Goal: Task Accomplishment & Management: Complete application form

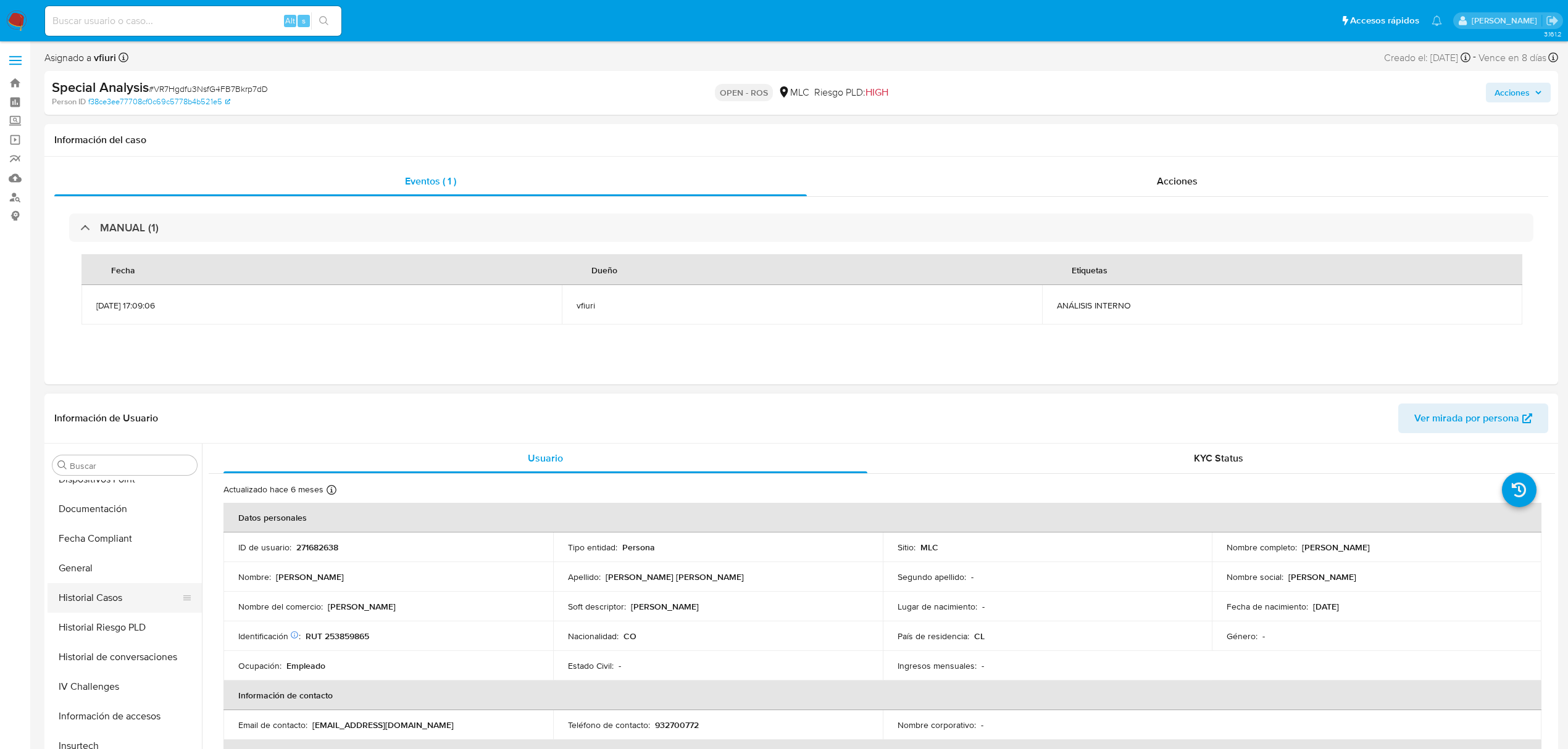
scroll to position [334, 0]
click at [116, 608] on button "Historial Casos" at bounding box center [120, 605] width 145 height 29
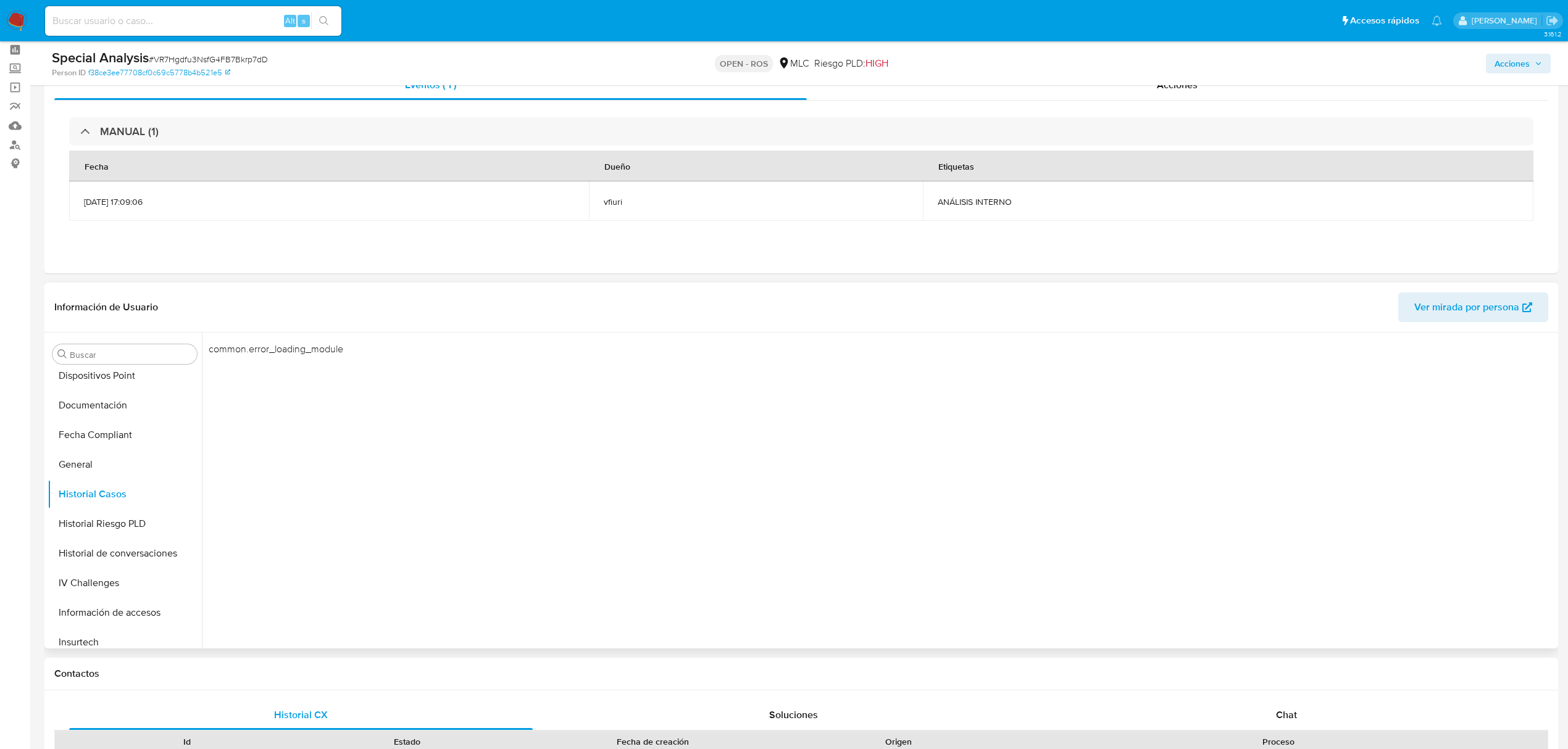
scroll to position [82, 0]
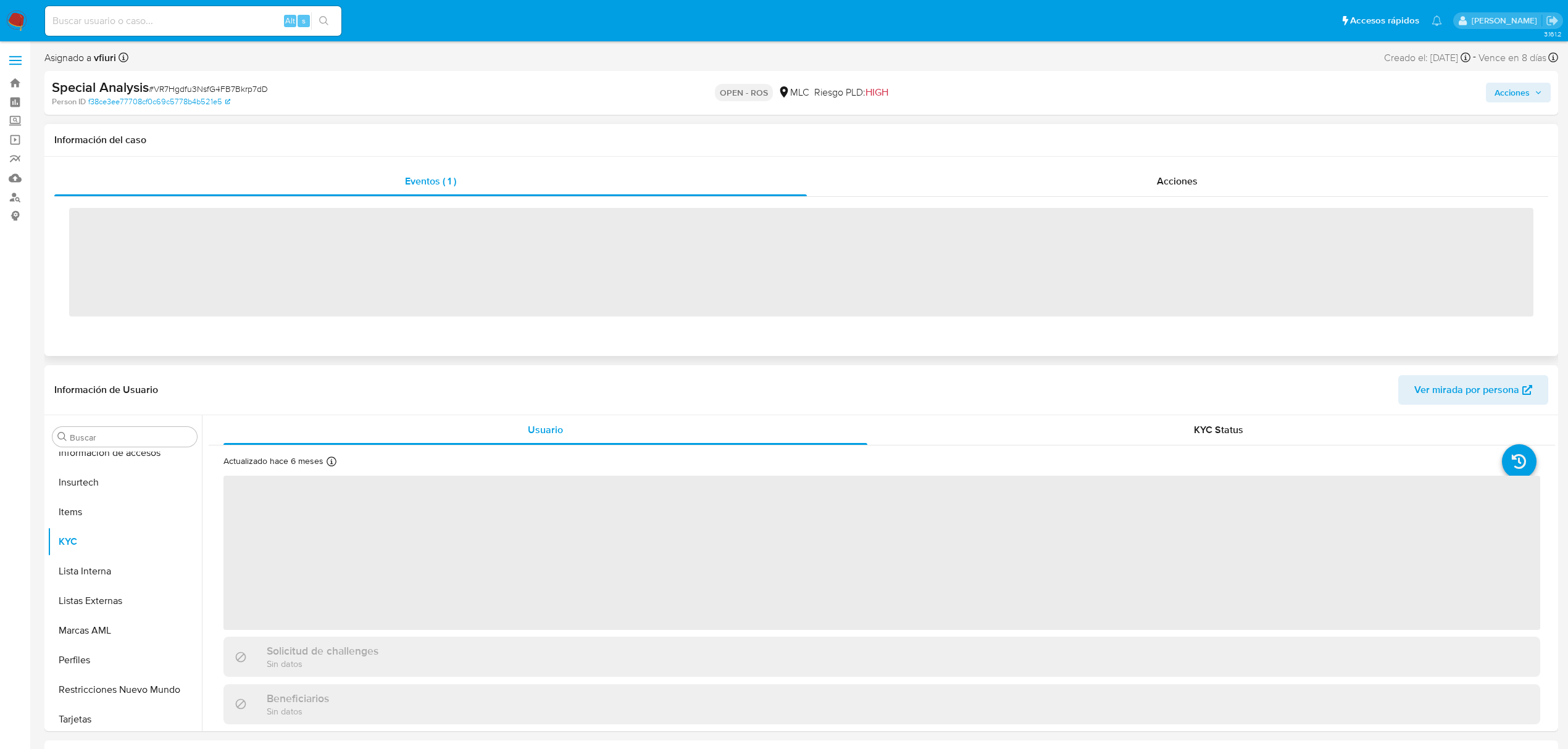
scroll to position [581, 0]
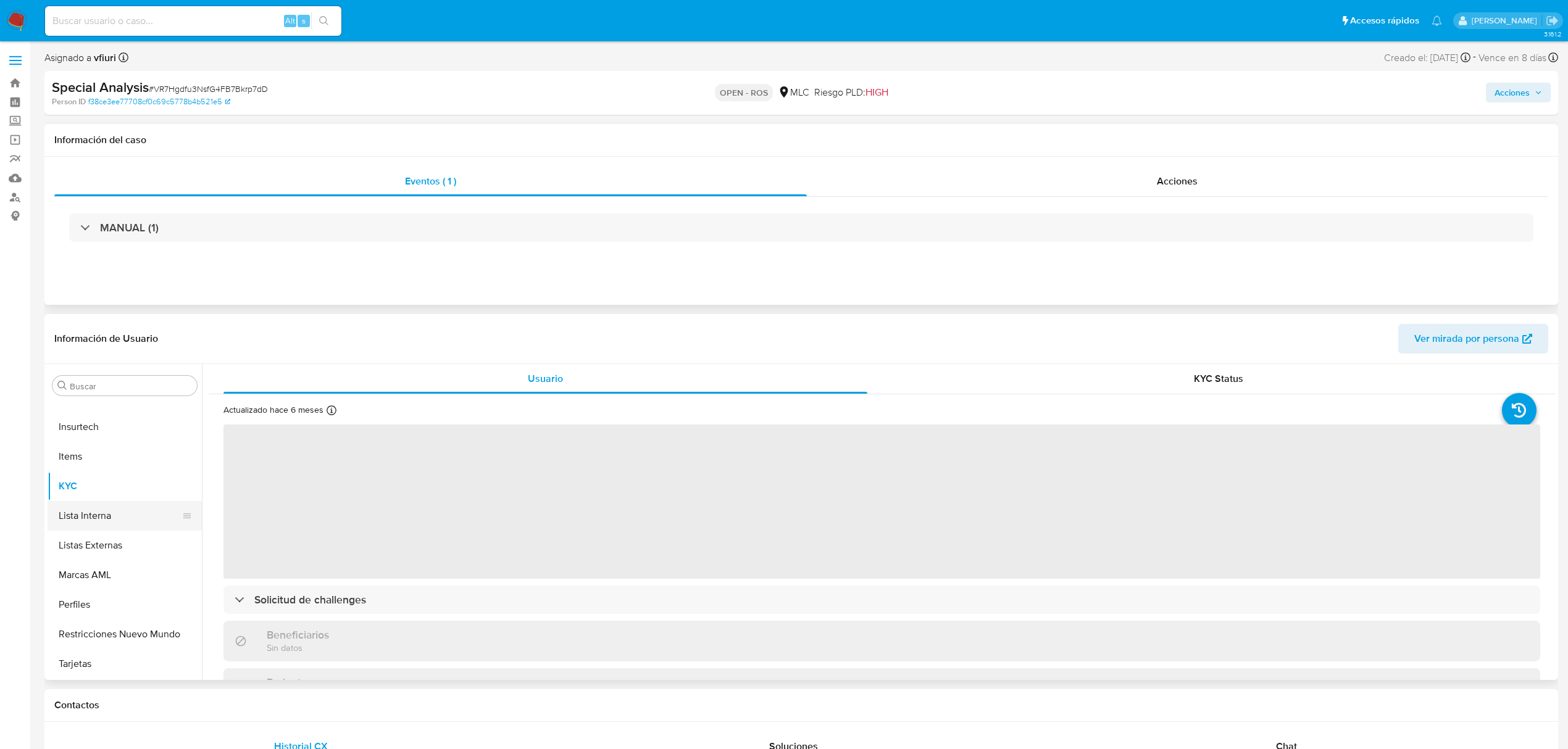
select select "10"
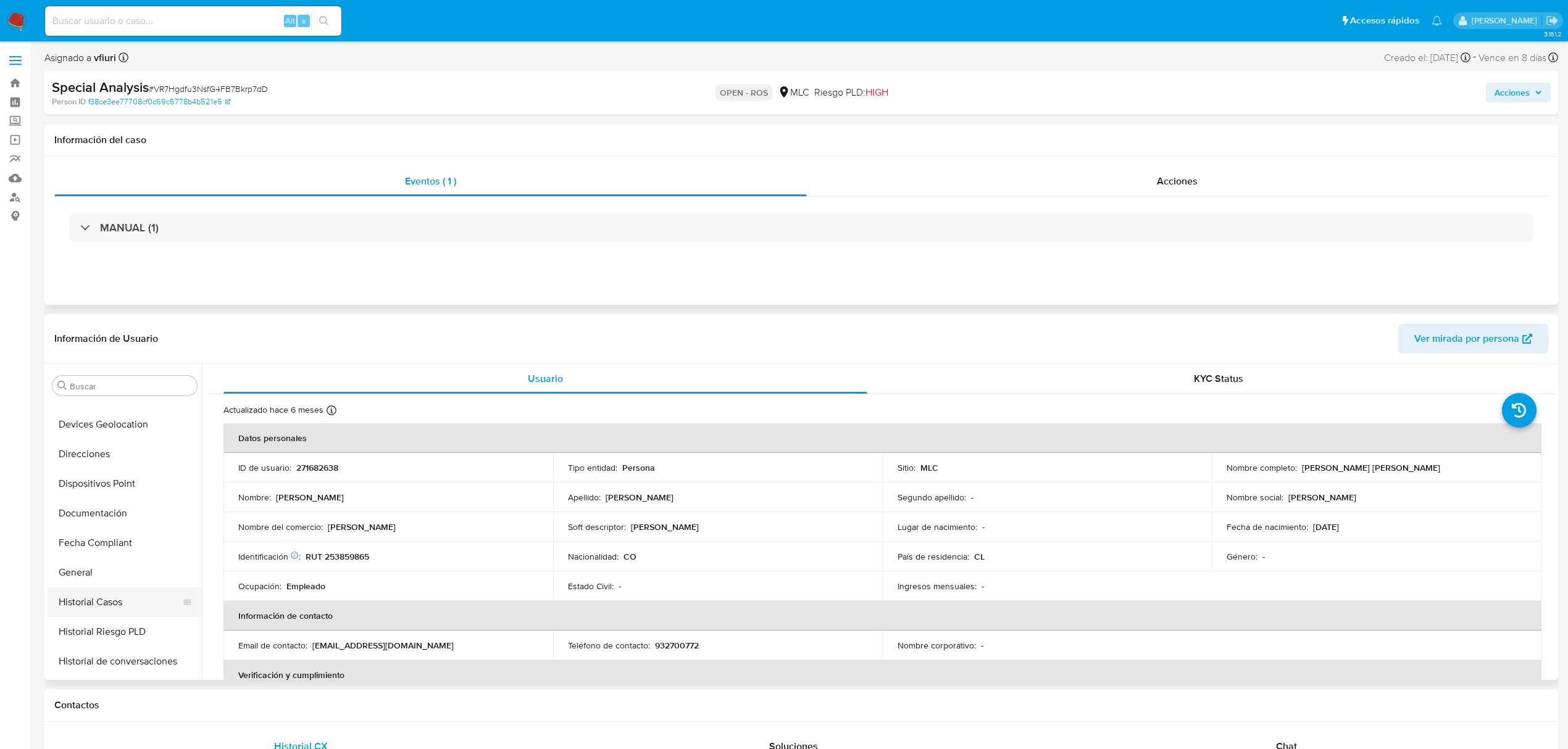
scroll to position [252, 0]
click at [136, 618] on button "Historial Casos" at bounding box center [120, 607] width 145 height 29
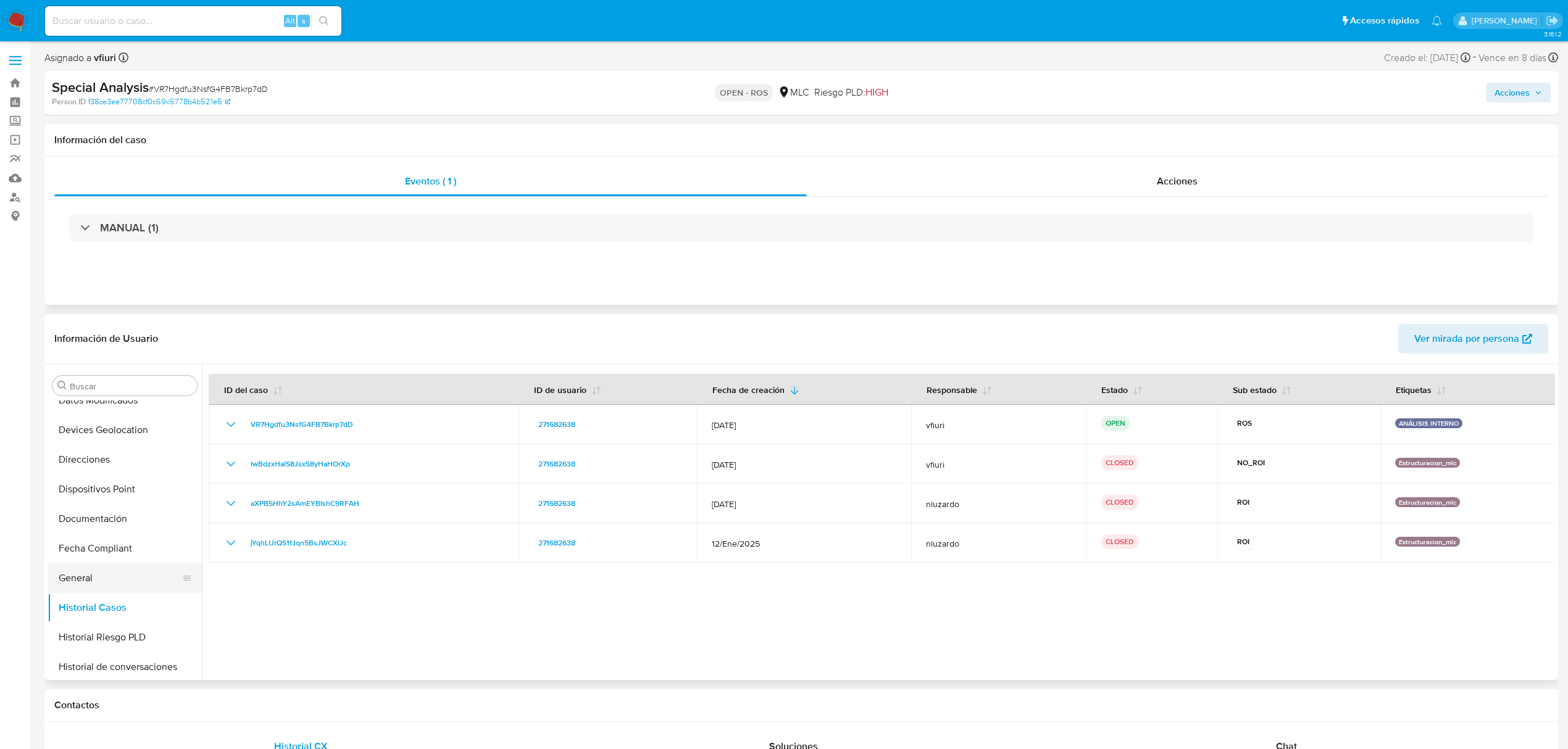
click at [64, 576] on button "General" at bounding box center [120, 578] width 145 height 29
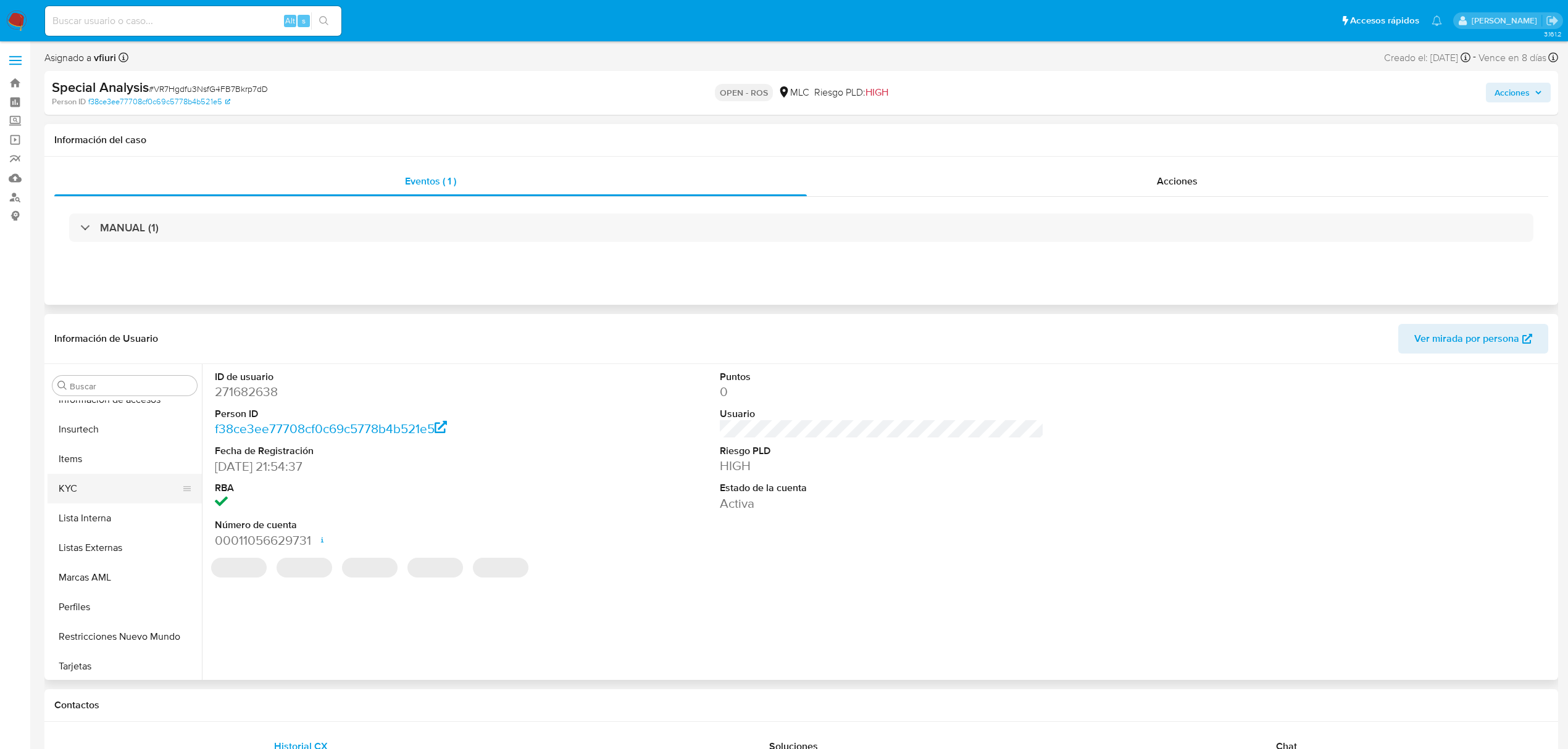
scroll to position [581, 0]
click at [90, 485] on button "KYC" at bounding box center [120, 486] width 145 height 29
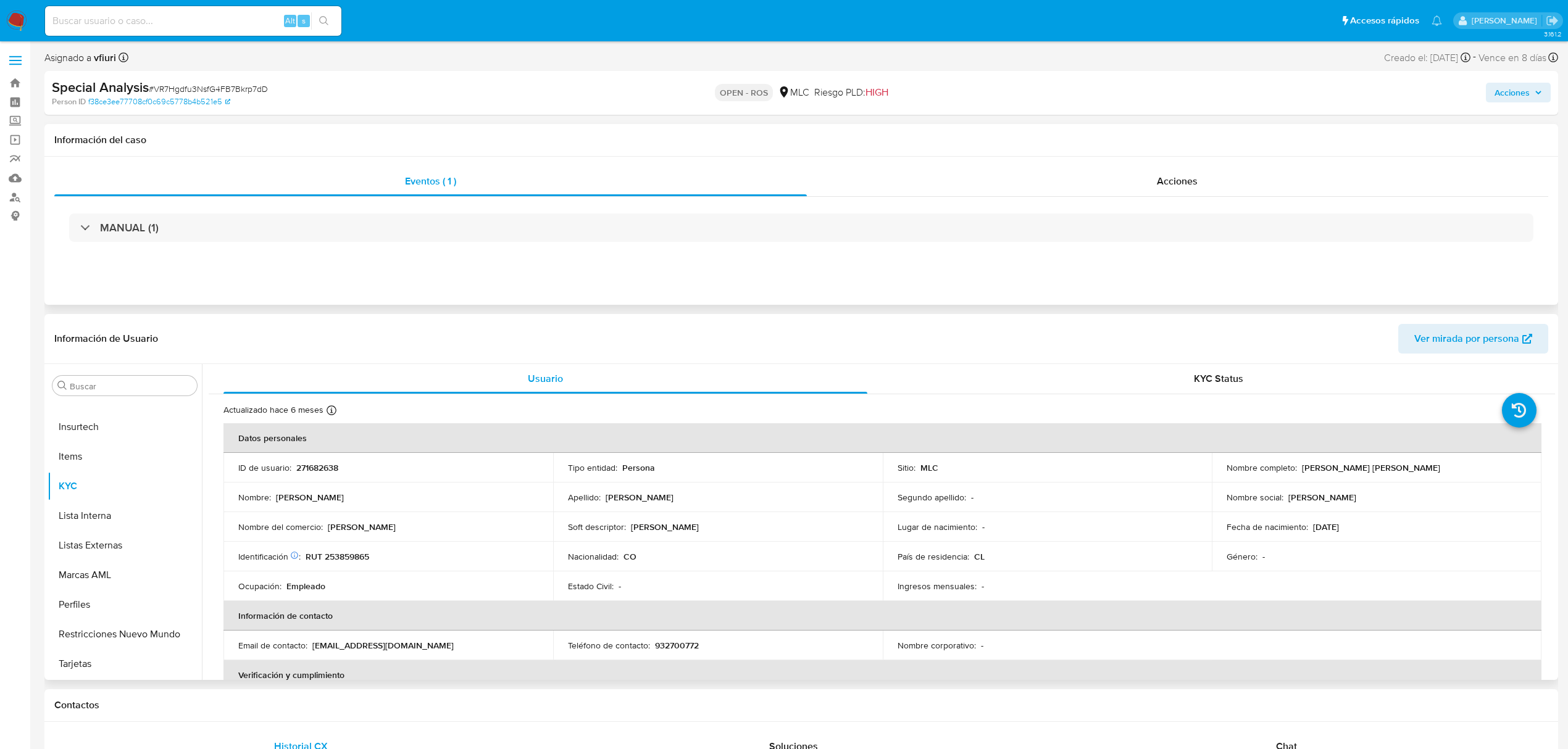
click at [662, 643] on p "932700772" at bounding box center [677, 646] width 44 height 11
copy p "932700772"
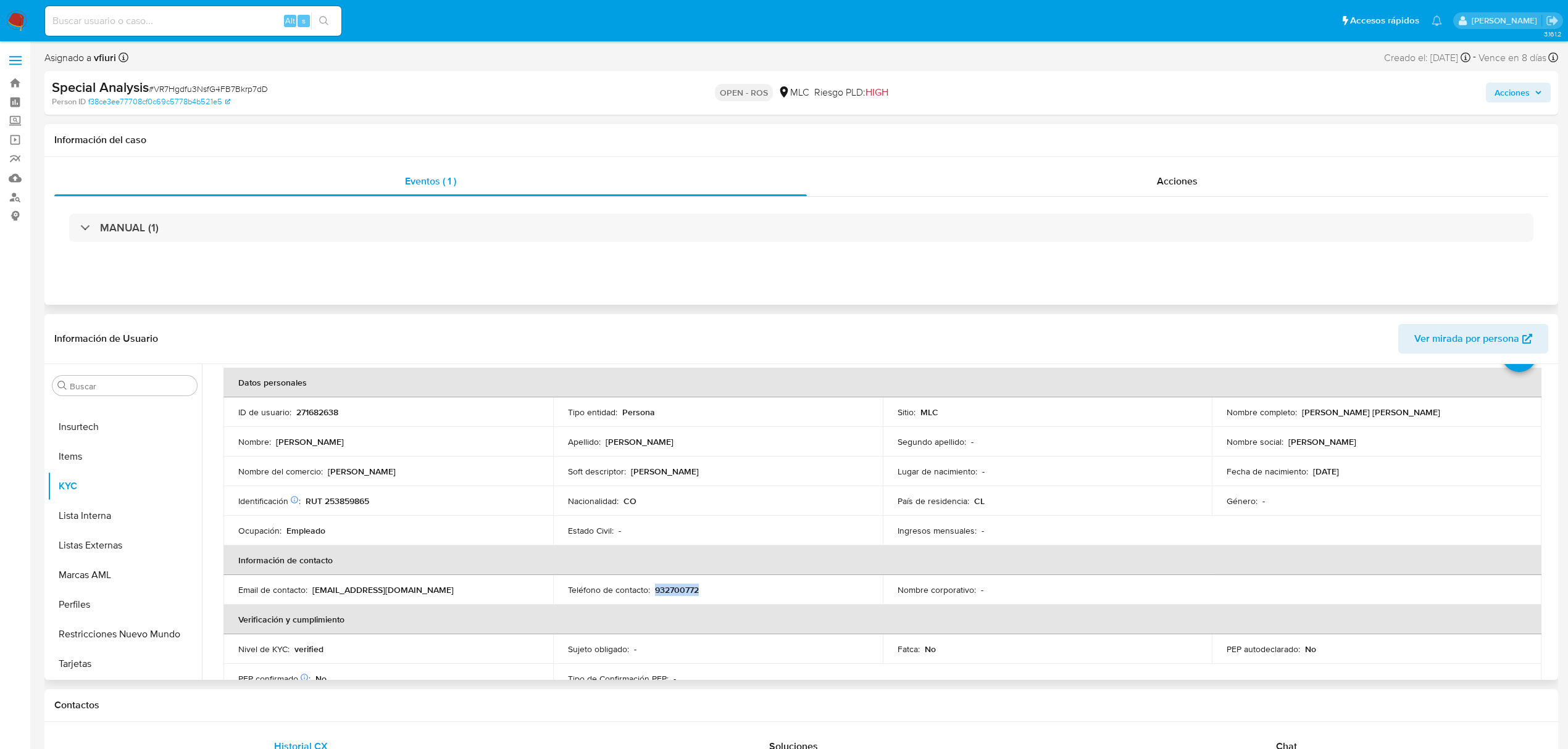
scroll to position [82, 0]
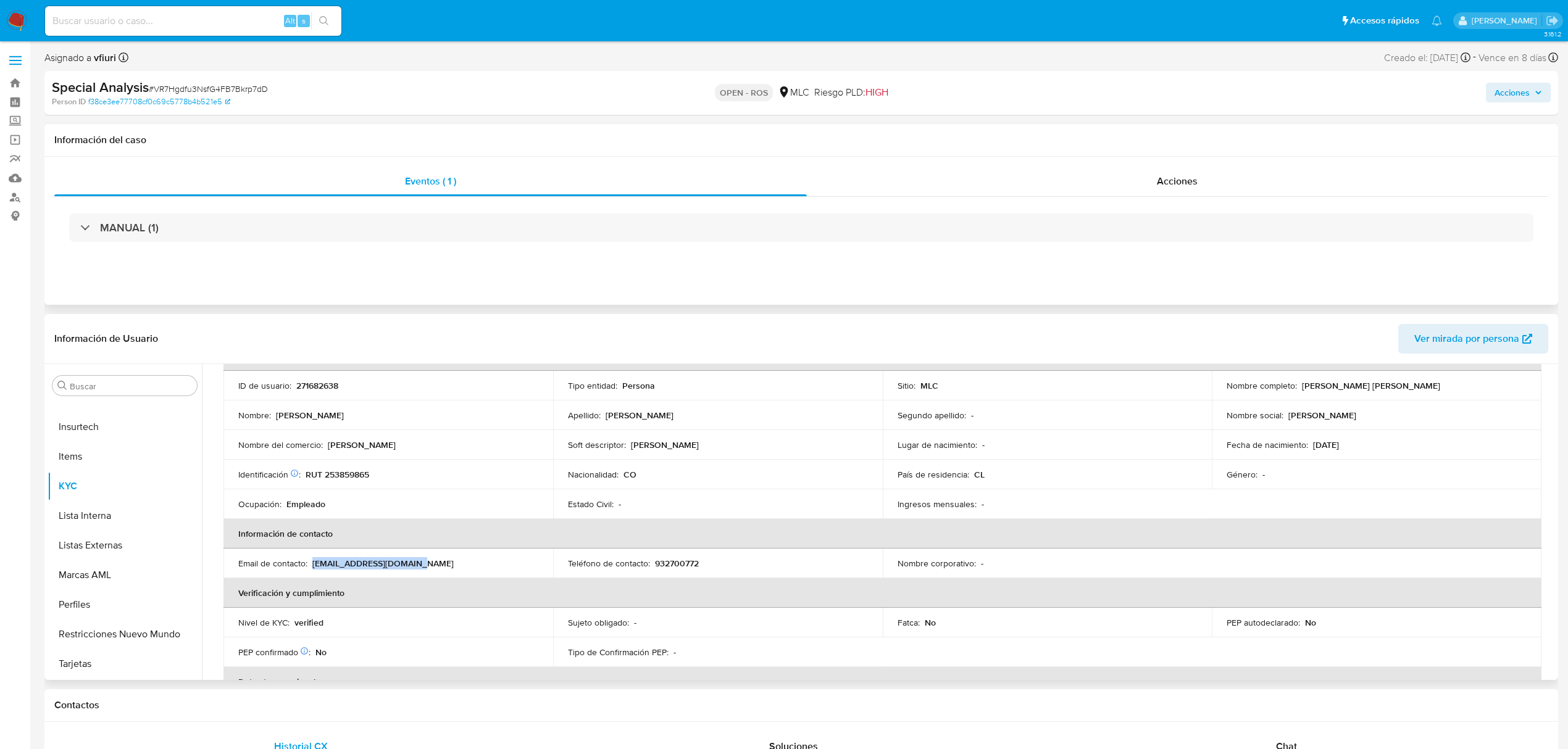
drag, startPoint x: 428, startPoint y: 564, endPoint x: 329, endPoint y: 553, distance: 99.6
click at [329, 553] on td "Email de contacto : sergio1088238@gmail.com" at bounding box center [388, 563] width 330 height 29
copy p "[EMAIL_ADDRESS][DOMAIN_NAME]"
click at [120, 496] on button "Archivos adjuntos" at bounding box center [120, 499] width 145 height 29
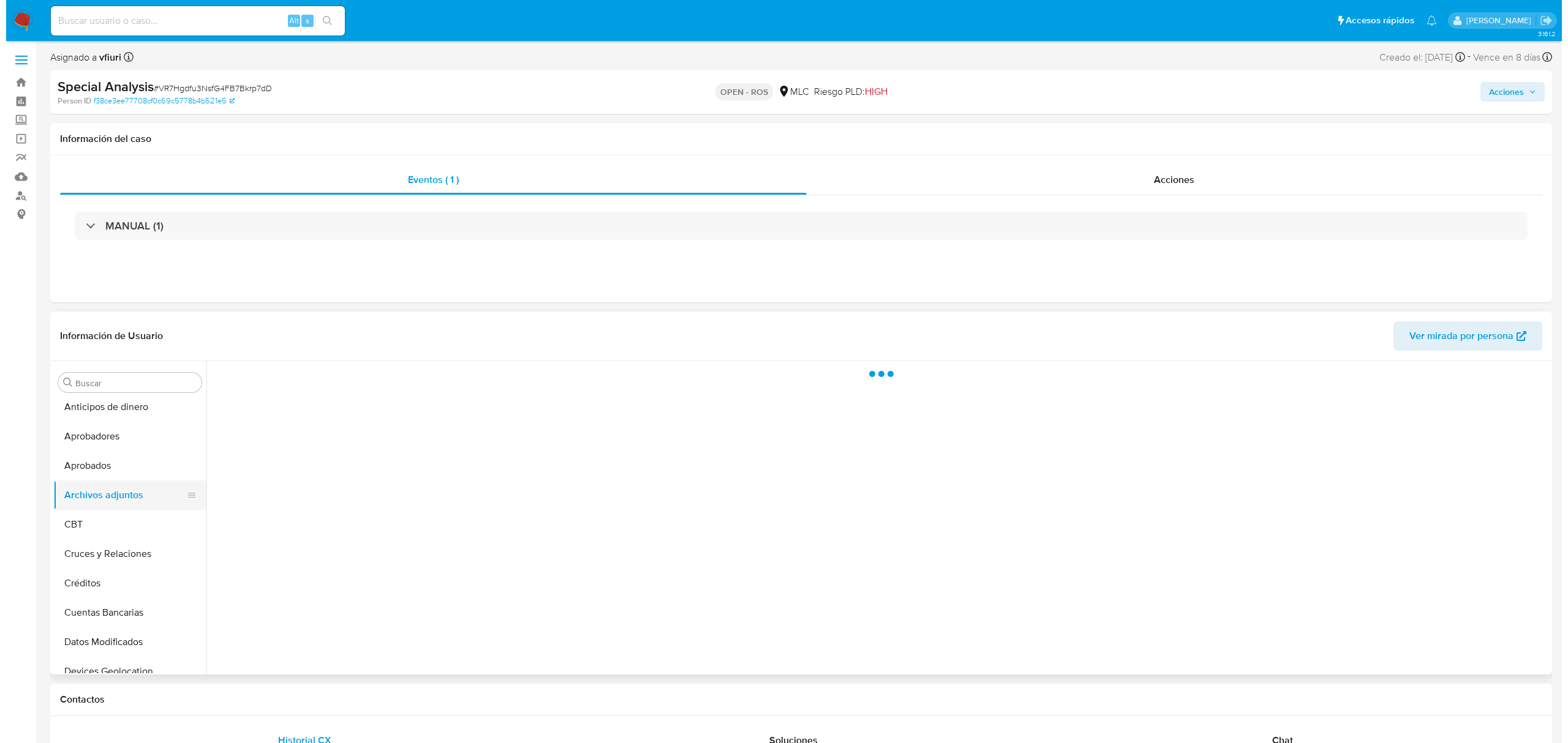
scroll to position [0, 0]
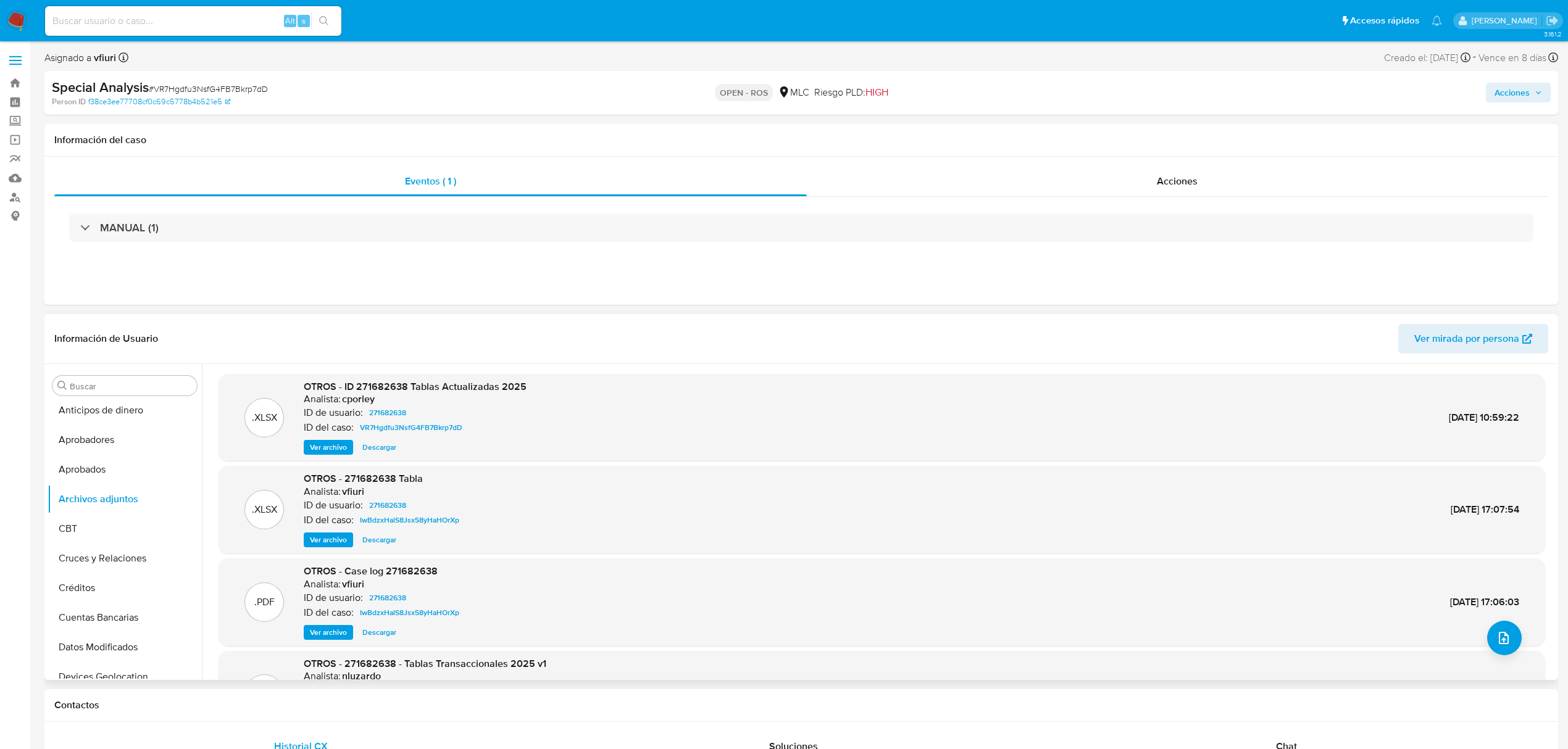
click at [1530, 638] on div ".PDF OTROS - Case log 271682638 Analista: vfiuri ID de usuario: 271682638 ID de…" at bounding box center [882, 602] width 1314 height 75
click at [1498, 644] on icon "upload-file" at bounding box center [1503, 638] width 10 height 13
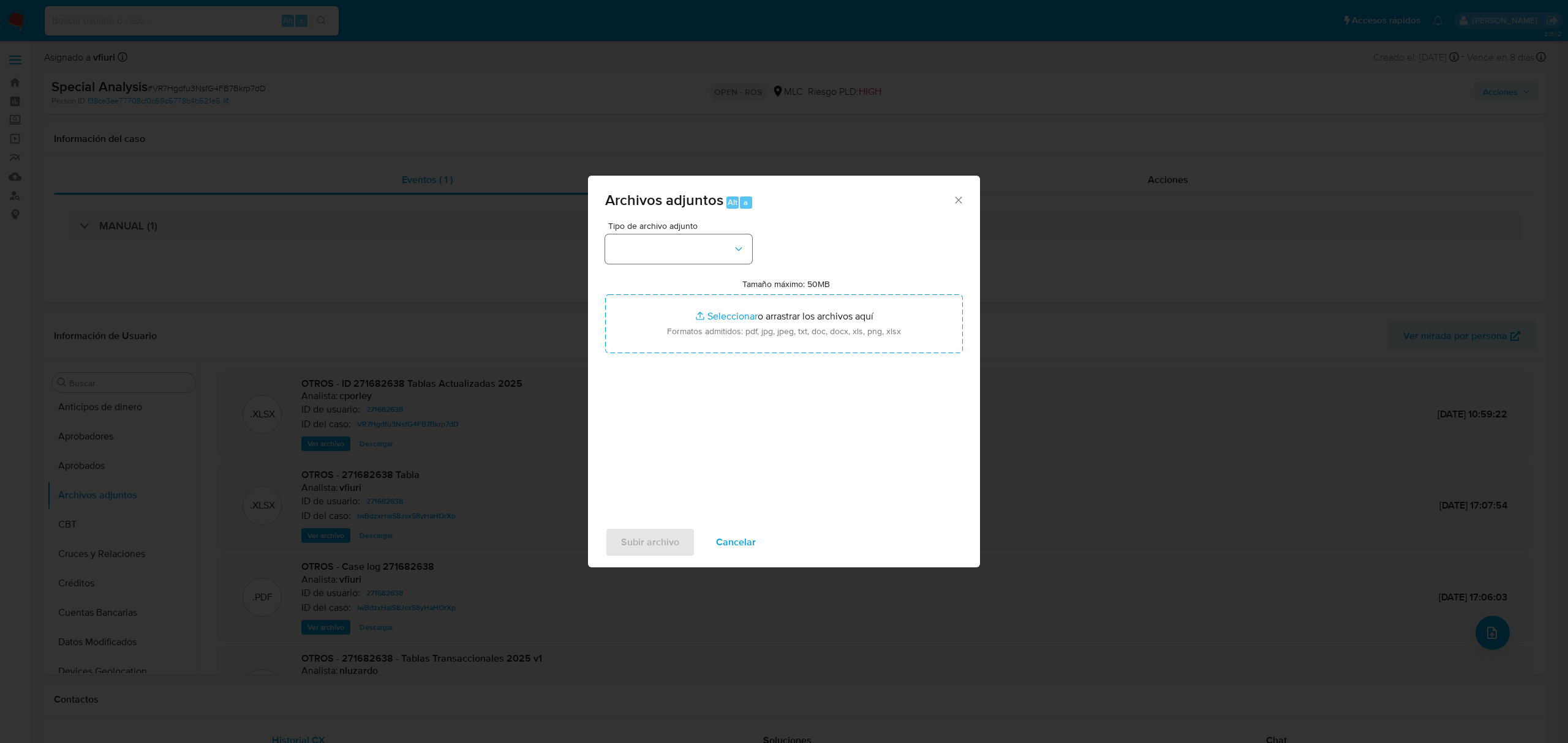
click at [644, 261] on div "Tipo de archivo adjunto Tamaño máximo: 50MB Seleccionar archivos Seleccionar o …" at bounding box center [784, 366] width 357 height 289
click at [643, 255] on button "button" at bounding box center [679, 248] width 147 height 29
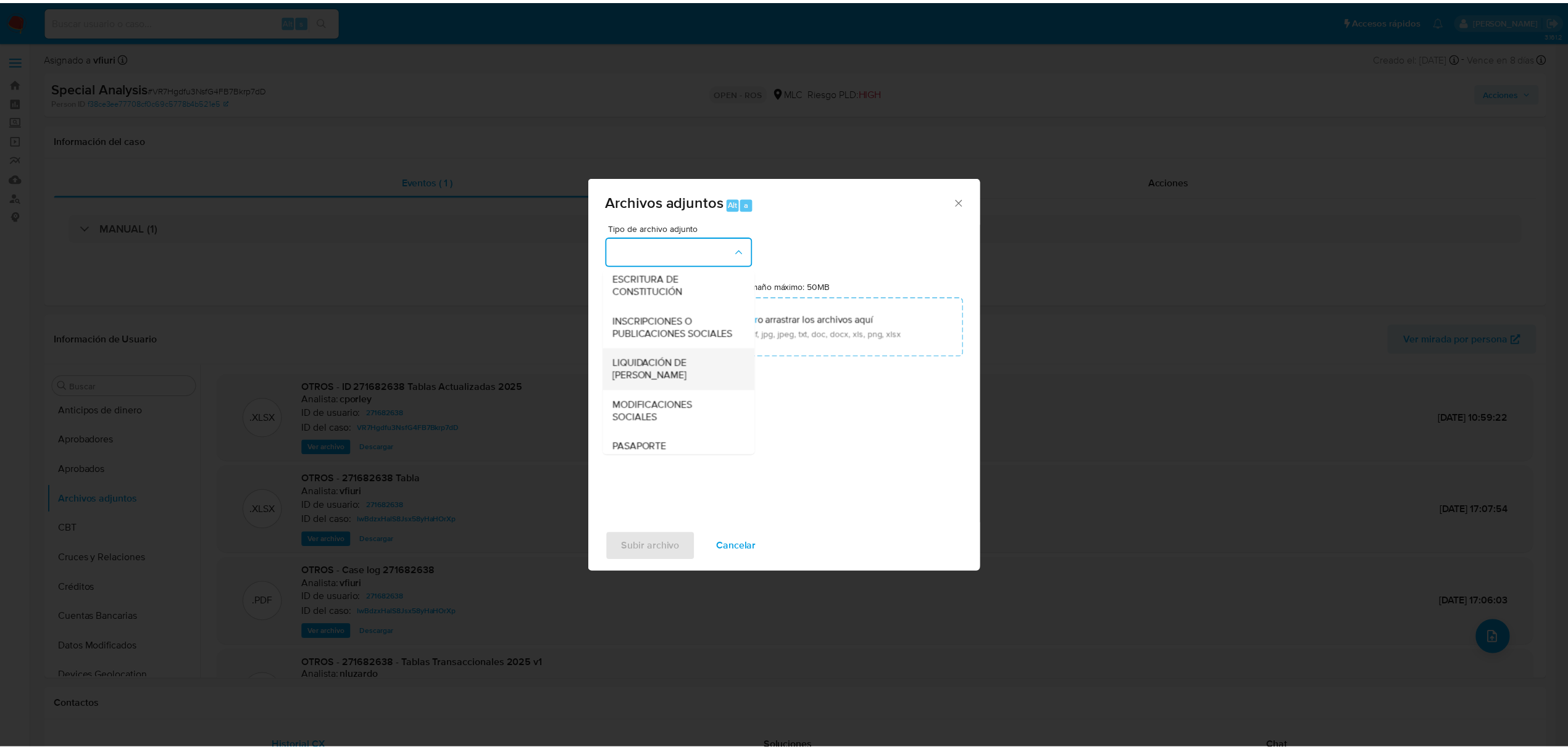
scroll to position [184, 0]
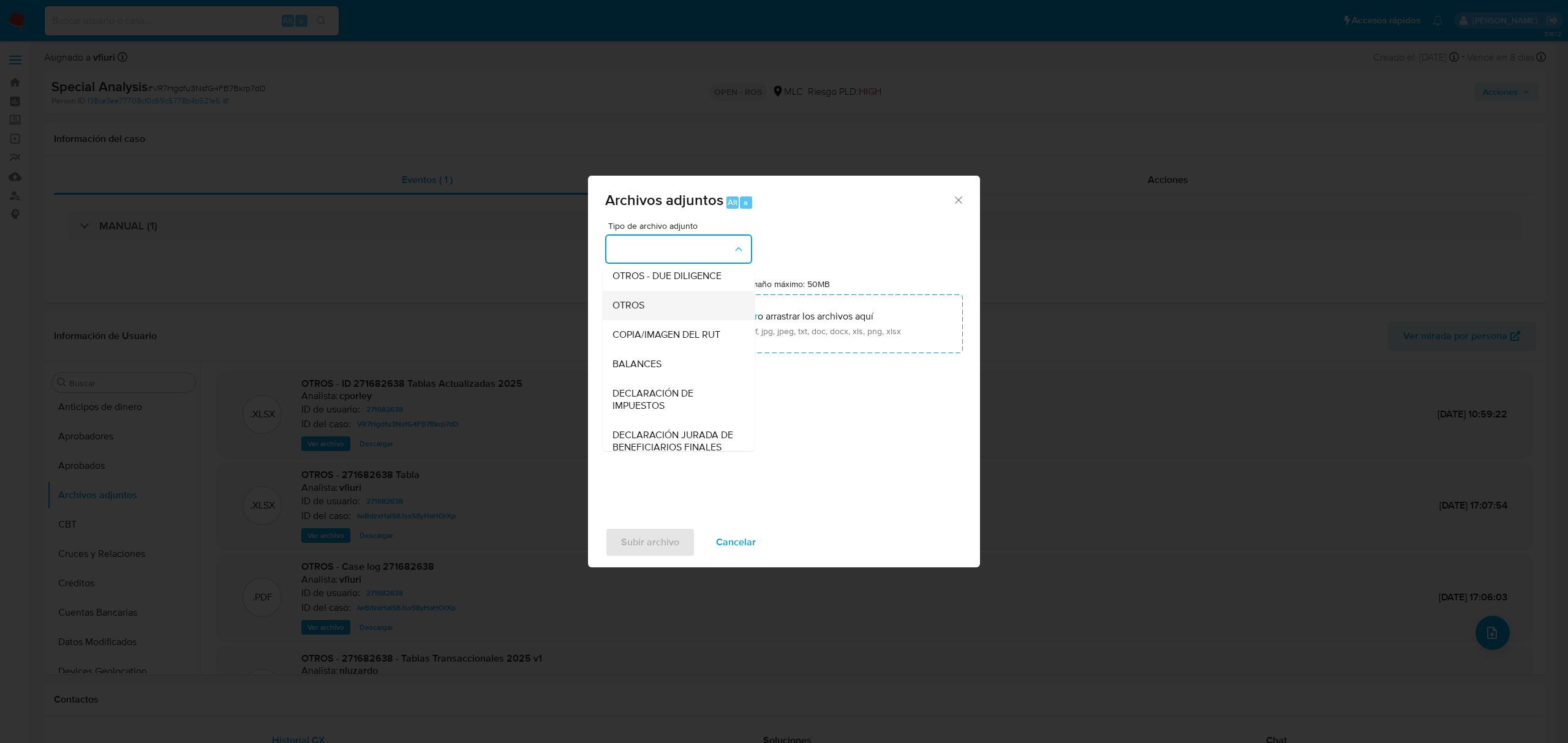
click at [628, 312] on span "OTROS" at bounding box center [628, 306] width 32 height 12
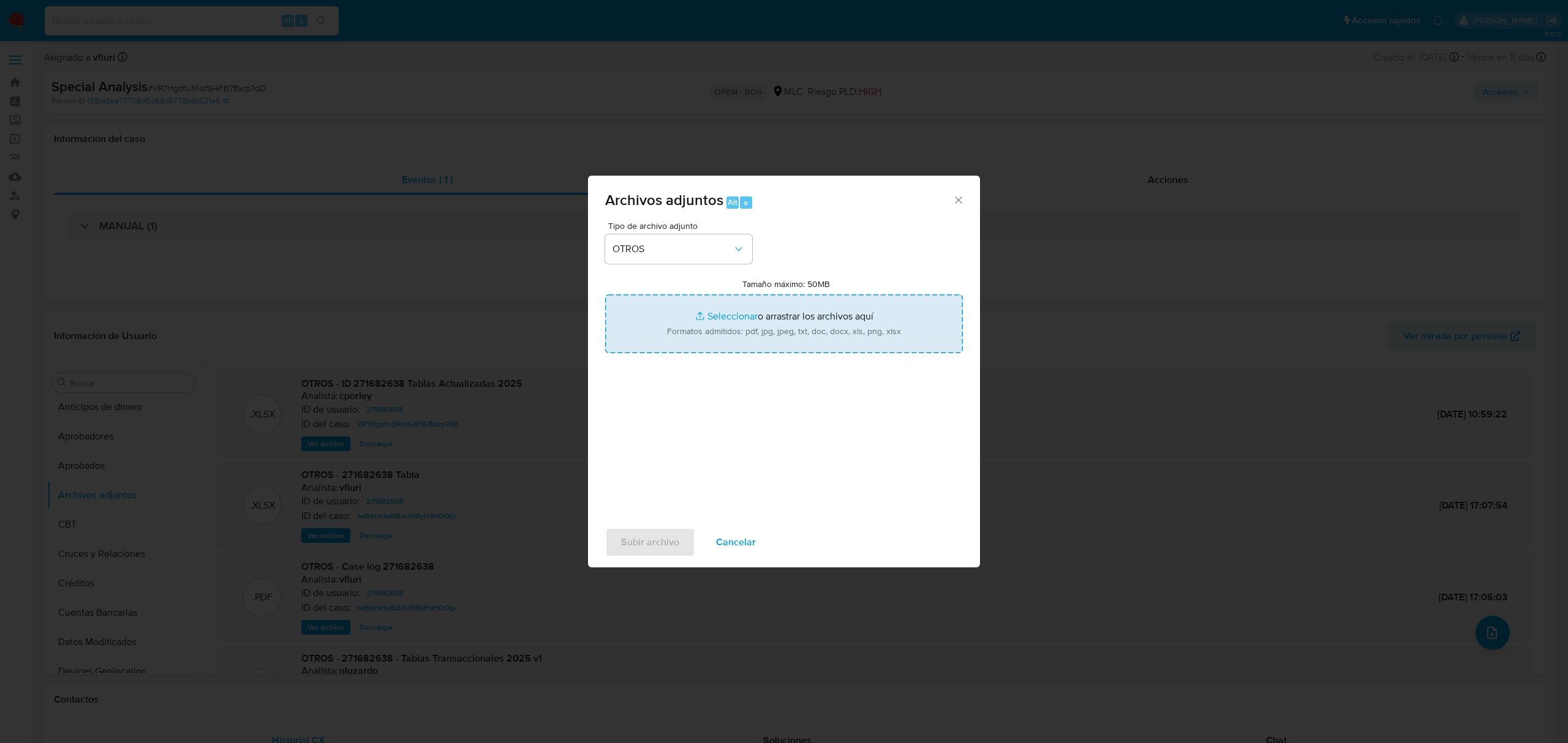
click at [708, 314] on input "Tamaño máximo: 50MB Seleccionar archivos" at bounding box center [784, 324] width 357 height 59
type input "C:\fakepath\UAF #1319.pdf"
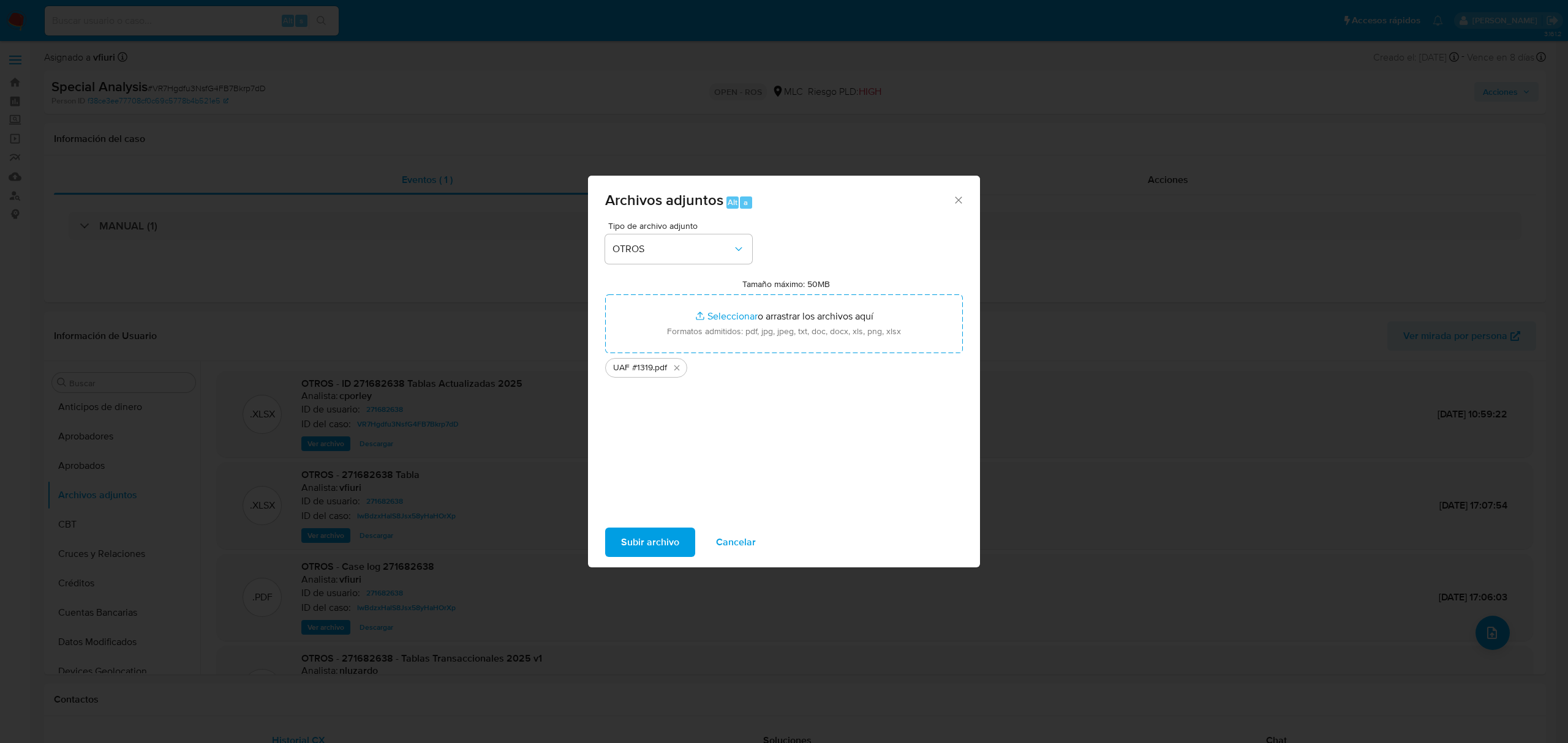
click at [666, 535] on span "Subir archivo" at bounding box center [650, 542] width 58 height 27
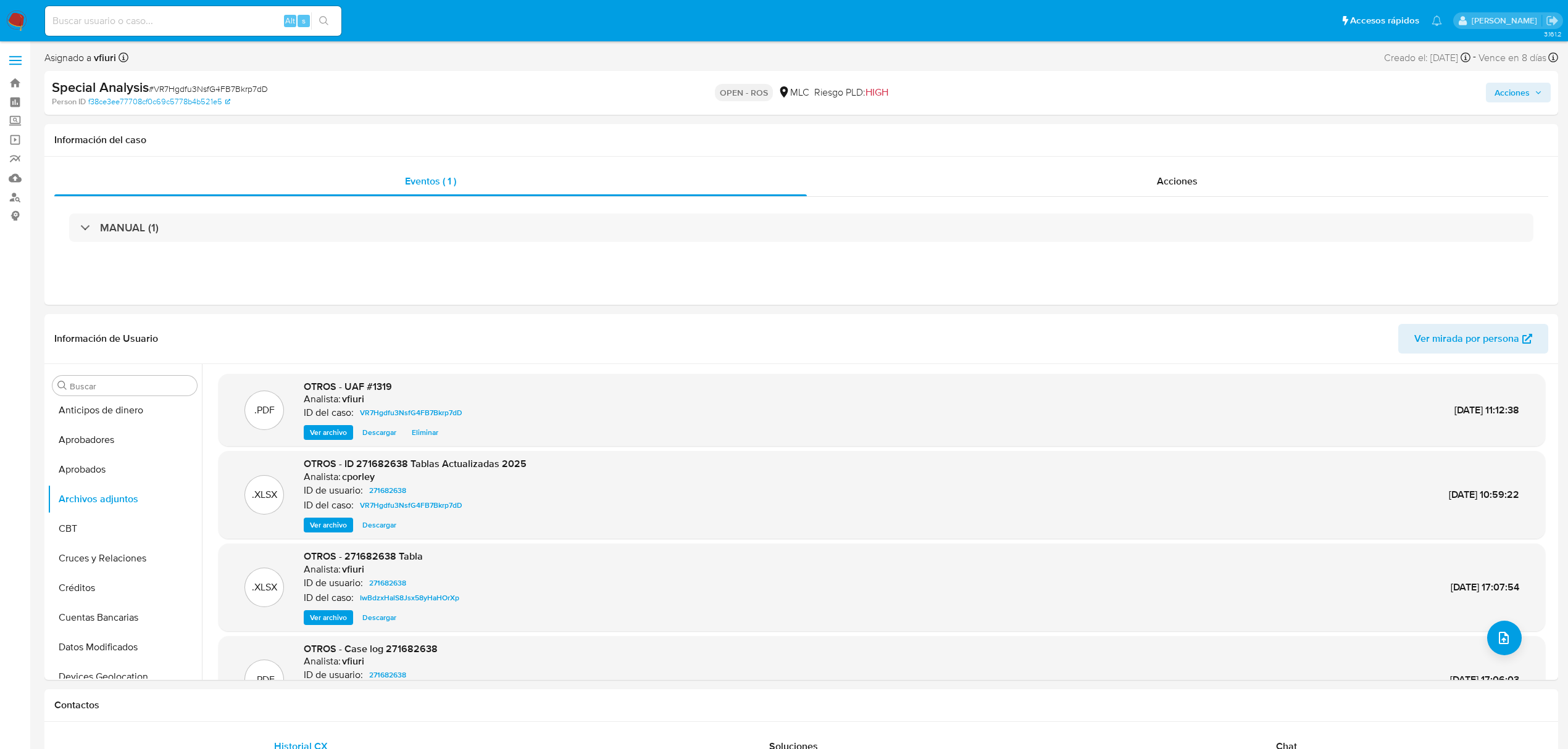
click at [1527, 92] on span "Acciones" at bounding box center [1512, 93] width 35 height 20
click at [1161, 142] on div "Resolución del caso Alt r" at bounding box center [1182, 132] width 118 height 32
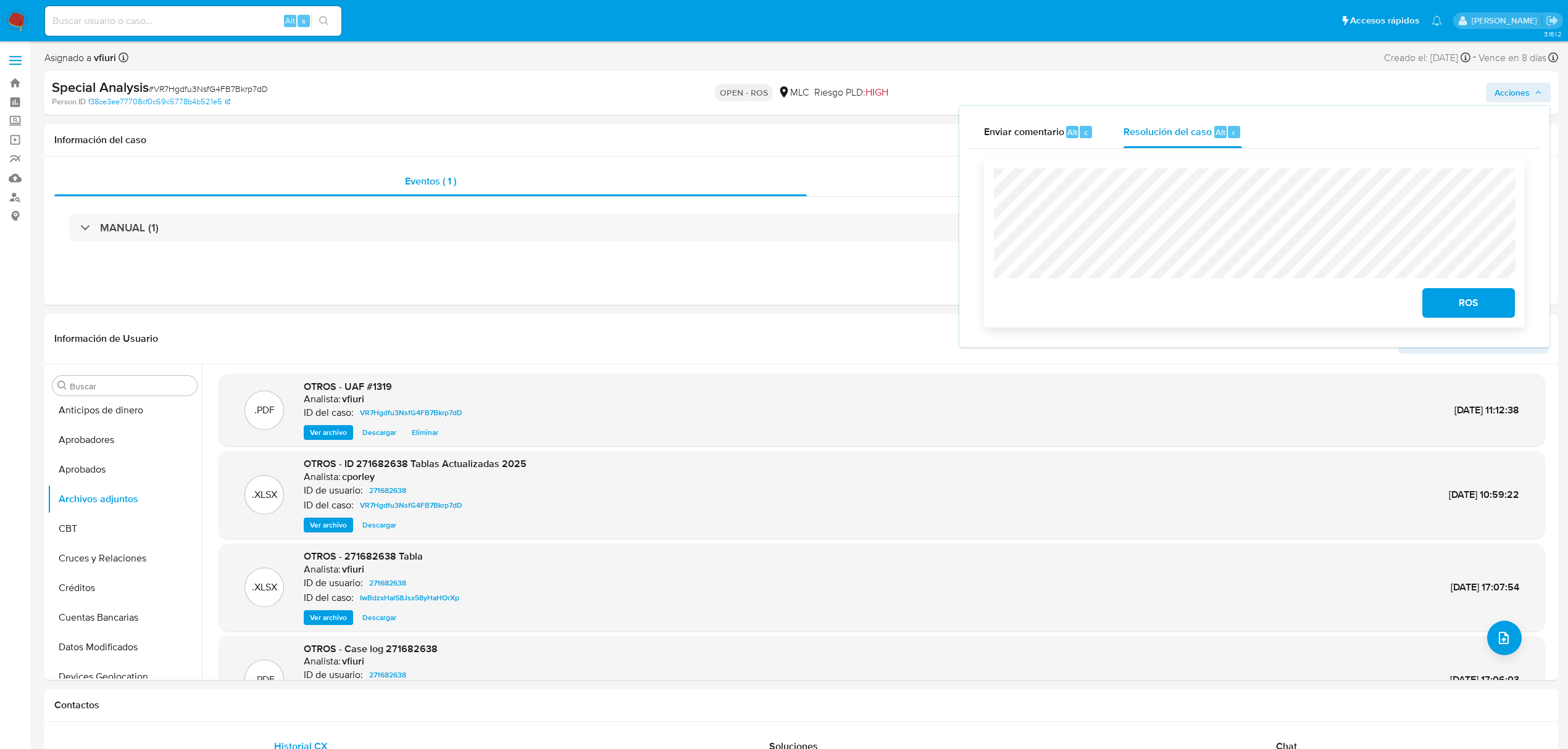
click at [1452, 310] on span "ROS" at bounding box center [1468, 302] width 61 height 27
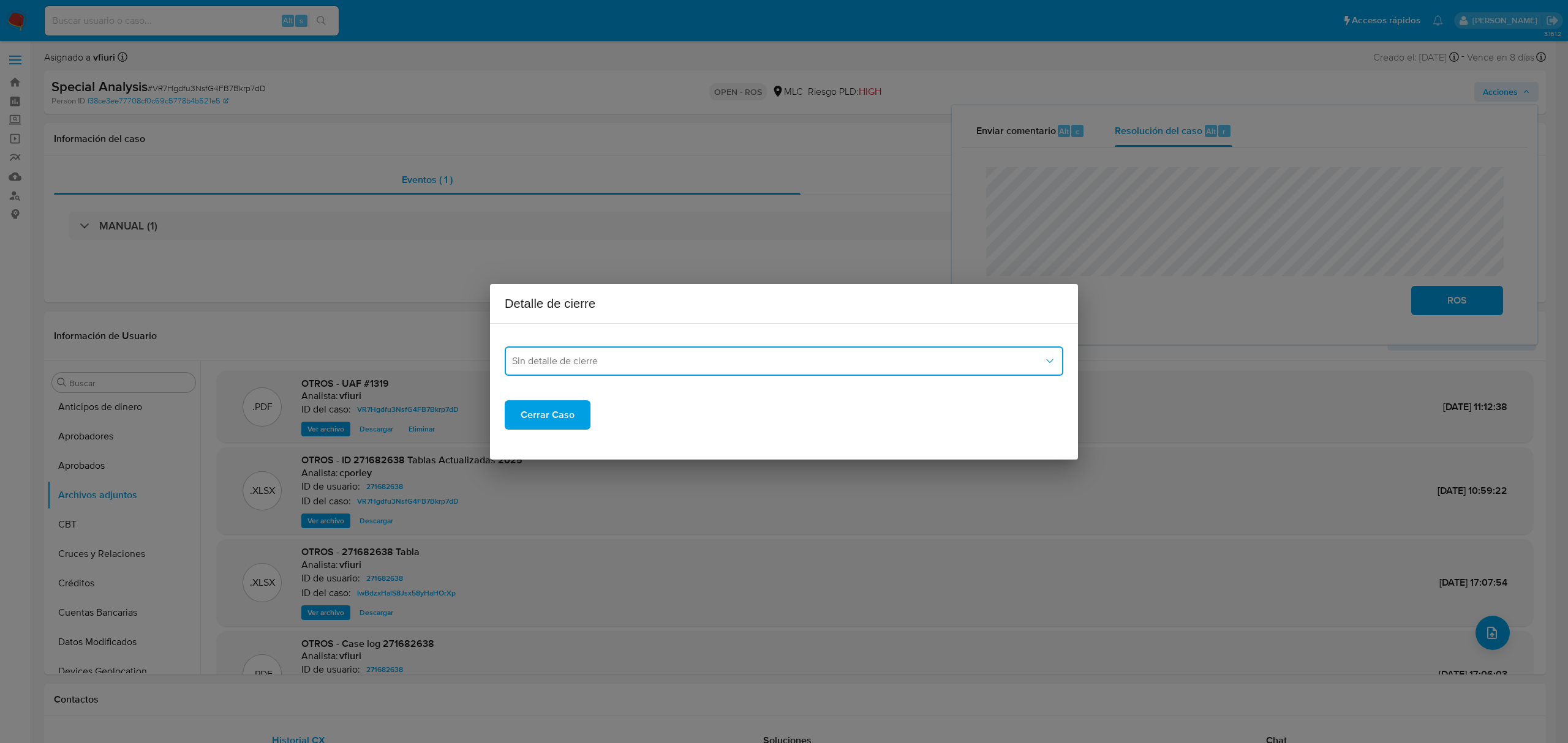
click at [735, 356] on span "Sin detalle de cierre" at bounding box center [777, 362] width 531 height 12
click at [584, 416] on div "ROS_EMISOR" at bounding box center [780, 423] width 536 height 29
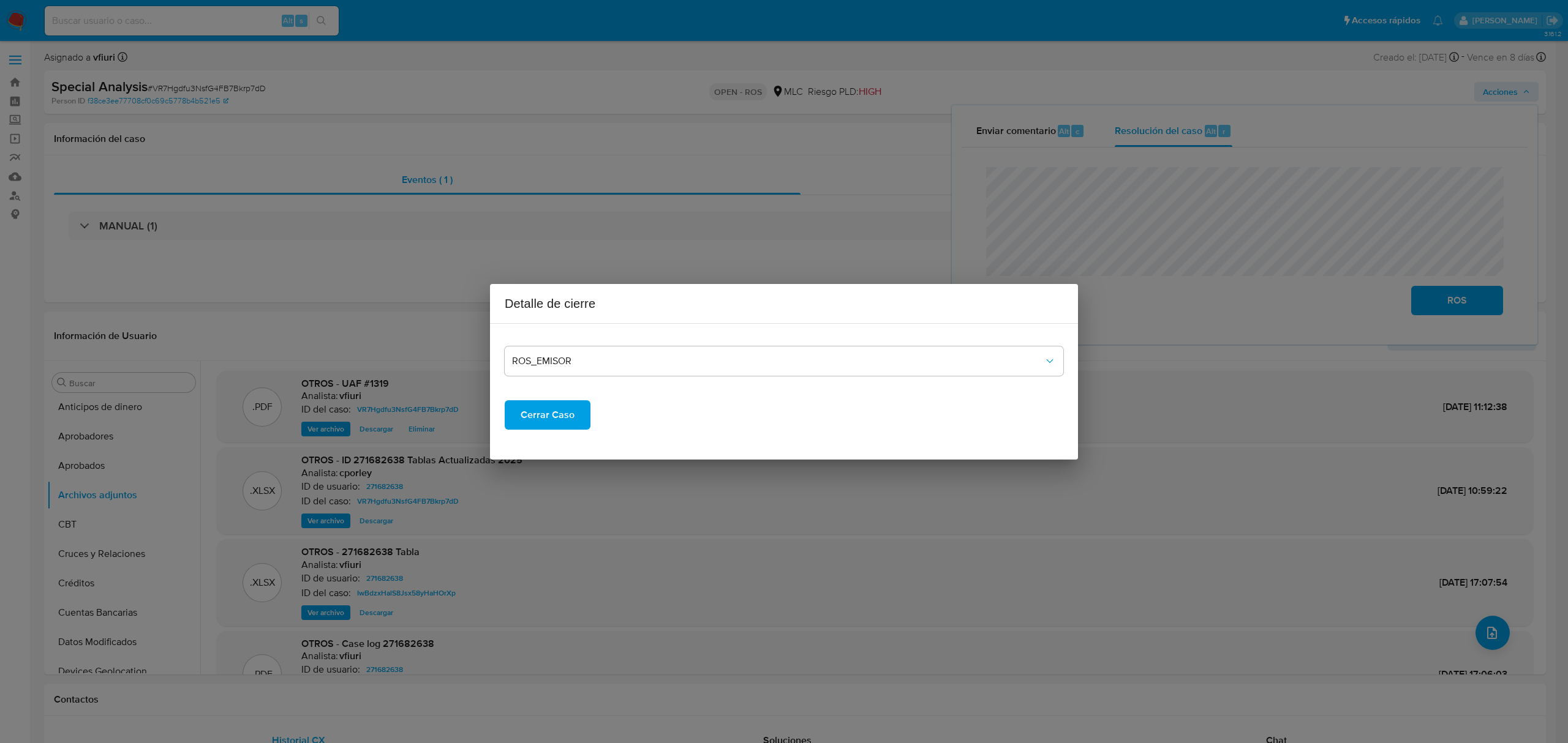
click at [546, 417] on span "Cerrar Caso" at bounding box center [548, 414] width 54 height 27
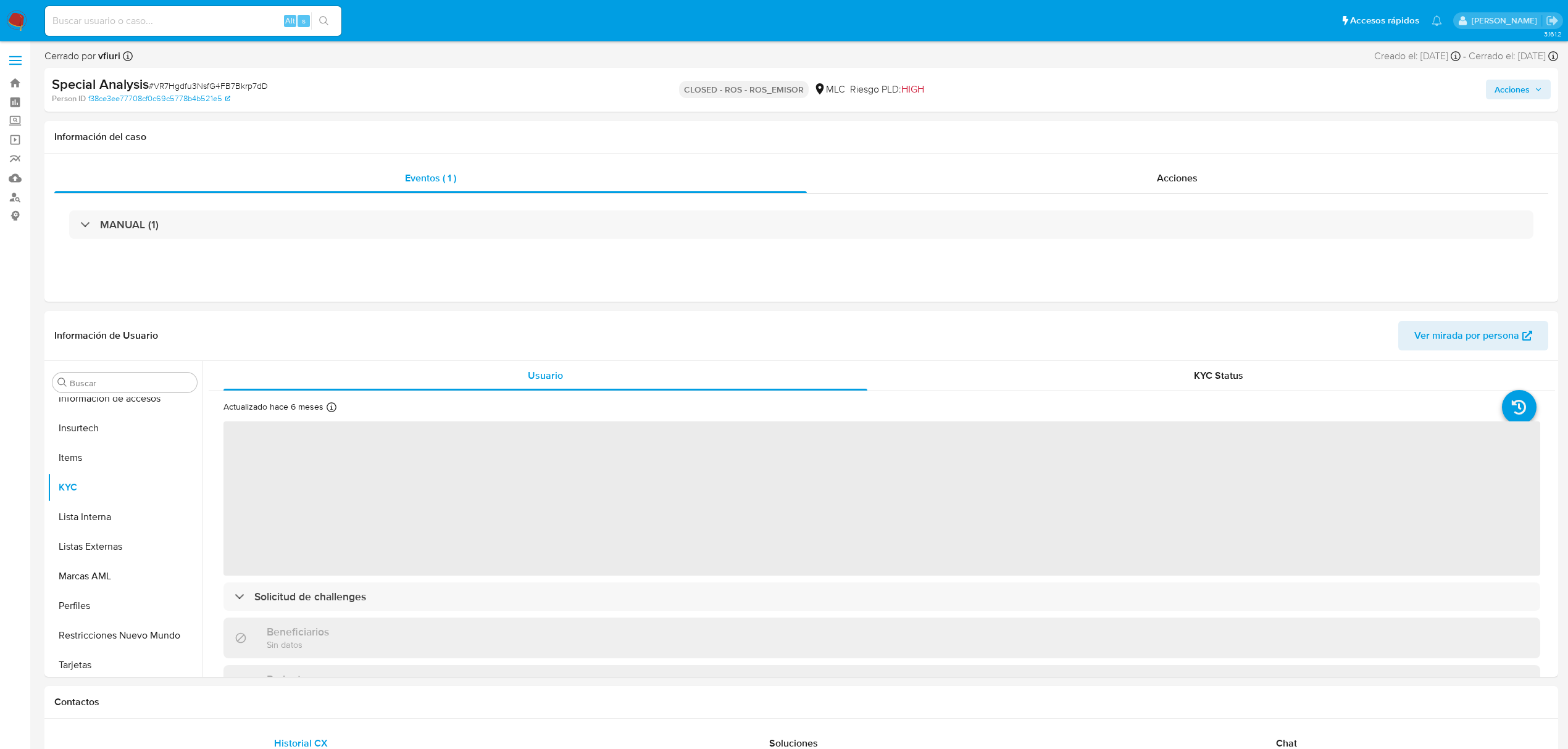
scroll to position [581, 0]
select select "10"
